Goal: Transaction & Acquisition: Subscribe to service/newsletter

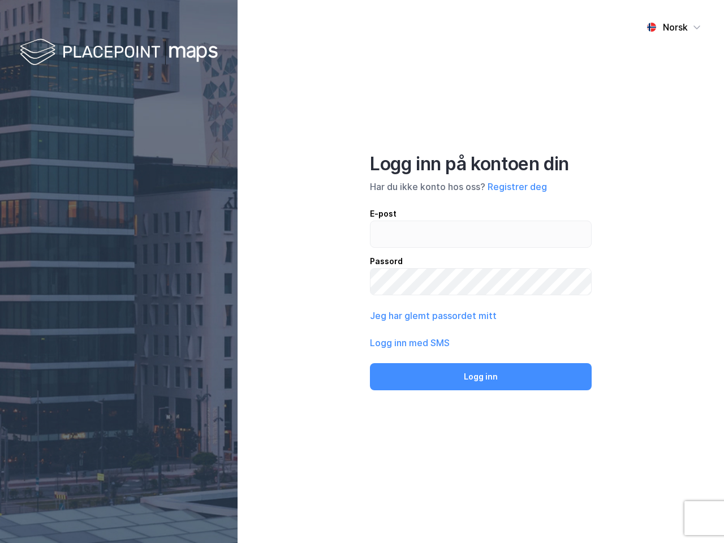
click at [362, 271] on div "Norsk Logg inn på kontoen din Har du ikke konto hos oss? Registrer deg E-post P…" at bounding box center [481, 271] width 486 height 543
click at [119, 53] on img at bounding box center [119, 52] width 198 height 33
click at [674, 27] on div "Norsk" at bounding box center [675, 27] width 25 height 14
click at [517, 187] on button "Registrer deg" at bounding box center [516, 187] width 59 height 14
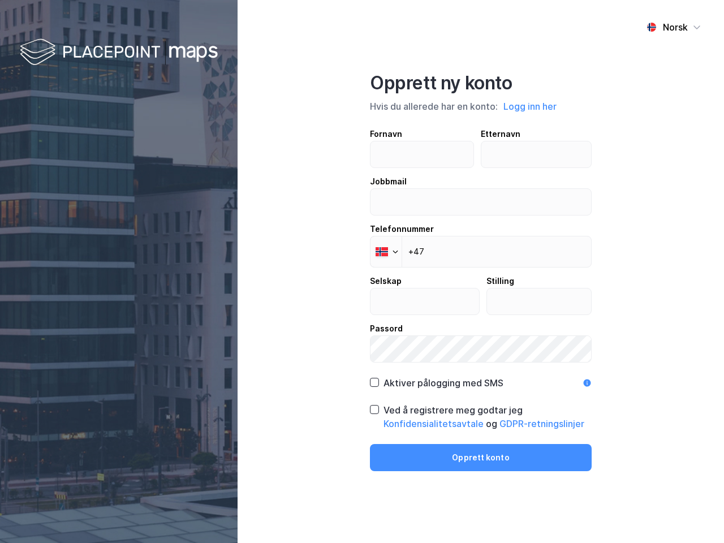
click at [481, 377] on div "Opprett ny konto Hvis du allerede har en konto: Logg inn her Fornavn Etternavn …" at bounding box center [481, 271] width 222 height 399
